Goal: Find specific page/section: Find specific page/section

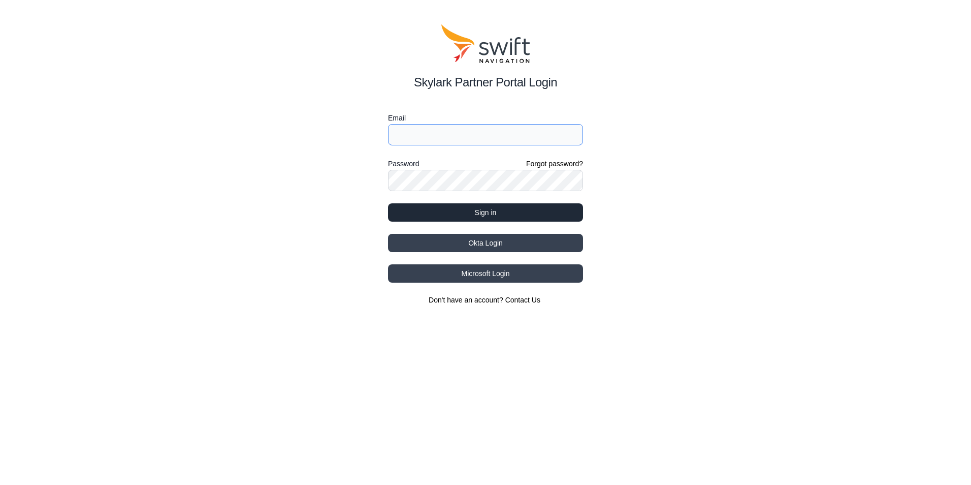
type input "par.forsman@husqvarnagroup.com"
click at [500, 212] on button "Sign in" at bounding box center [485, 212] width 195 height 18
select select
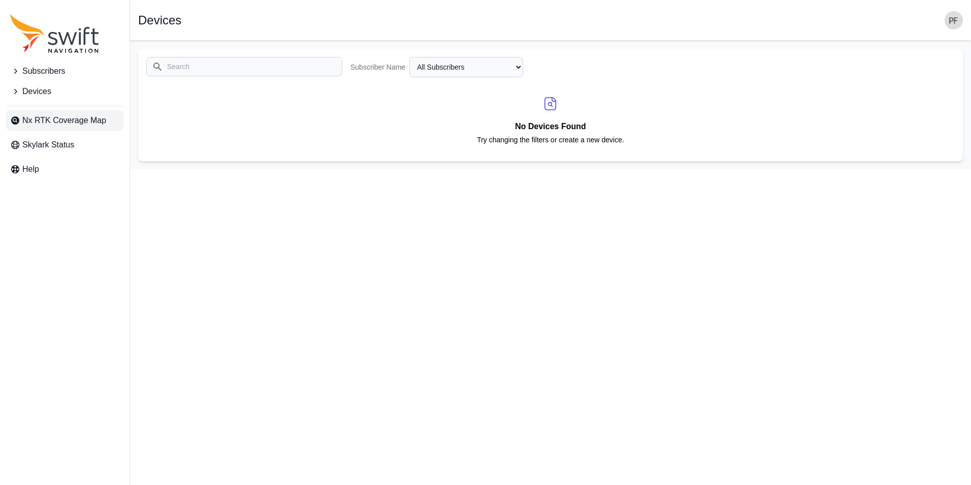
click at [70, 119] on span "Nx RTK Coverage Map" at bounding box center [64, 120] width 84 height 12
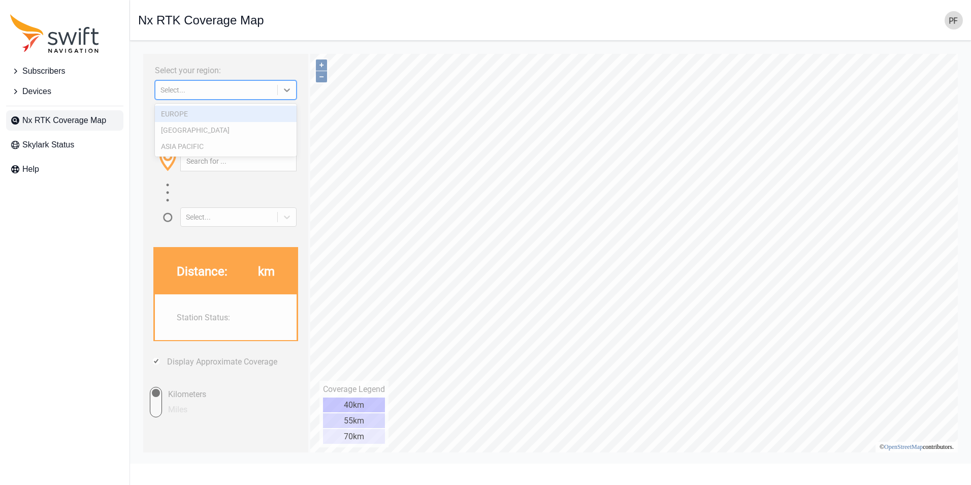
click at [242, 93] on div "Select..." at bounding box center [217, 90] width 112 height 8
click at [195, 144] on div "ASIA PACIFIC" at bounding box center [226, 146] width 142 height 16
